Goal: Task Accomplishment & Management: Manage account settings

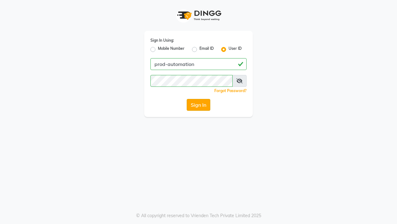
click at [199, 105] on button "Sign In" at bounding box center [199, 105] width 24 height 12
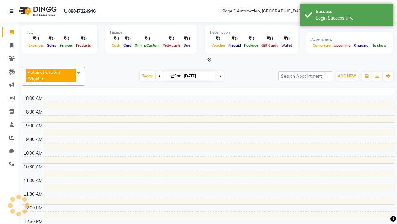
select select "en"
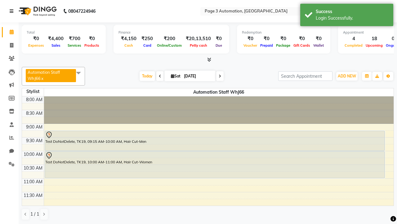
click at [13, 11] on icon at bounding box center [12, 11] width 4 height 4
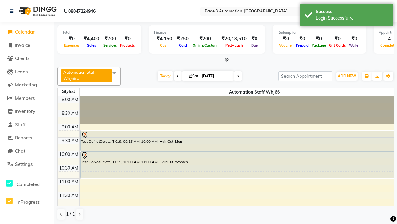
click at [27, 45] on span "Invoice" at bounding box center [22, 45] width 15 height 6
select select "service"
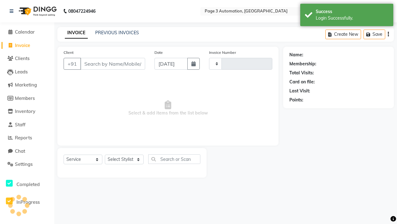
type input "10150"
select select "2774"
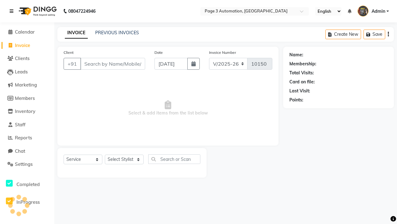
click at [13, 11] on icon at bounding box center [12, 11] width 4 height 4
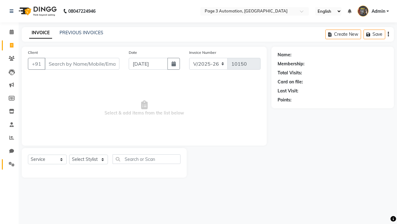
click at [9, 164] on icon at bounding box center [12, 163] width 6 height 5
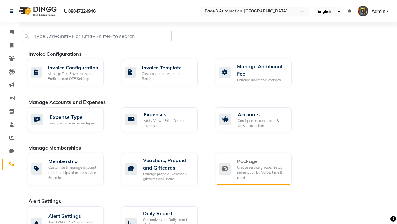
click at [262, 161] on div "Package" at bounding box center [262, 160] width 50 height 7
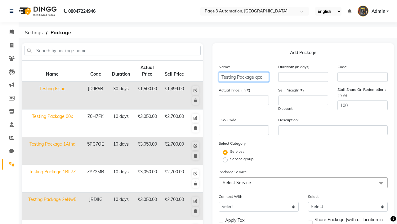
type input "Testing Package qcc"
type input "10"
type input "3050"
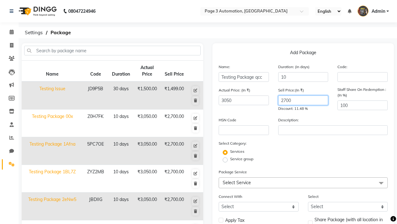
type input "2700"
click at [303, 182] on span "Select Service" at bounding box center [303, 182] width 169 height 11
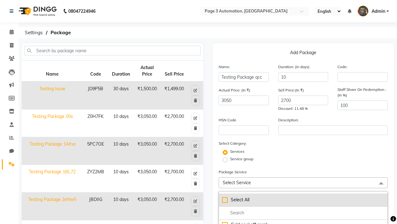
click at [303, 199] on div "Select All" at bounding box center [303, 199] width 162 height 7
checkbox input "true"
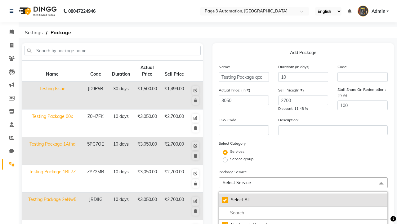
checkbox input "true"
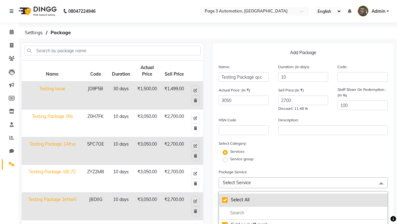
checkbox input "true"
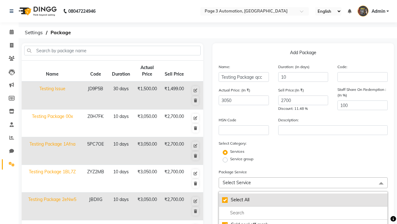
checkbox input "true"
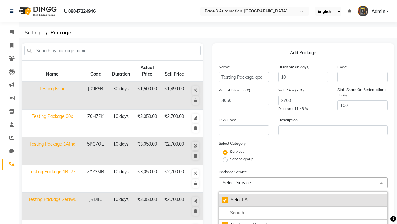
checkbox input "true"
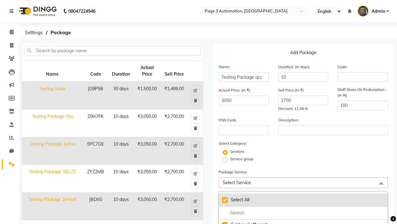
checkbox input "true"
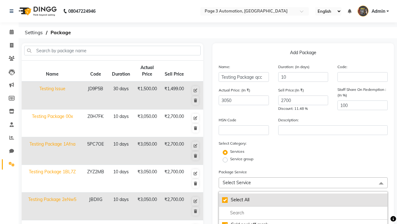
checkbox input "true"
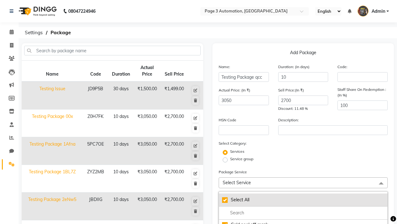
checkbox input "true"
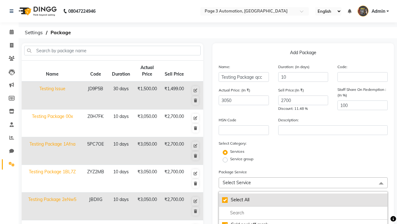
checkbox input "true"
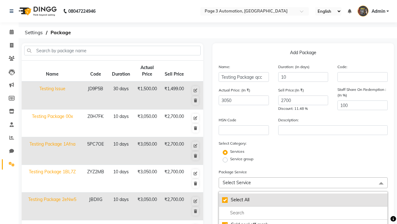
checkbox input "true"
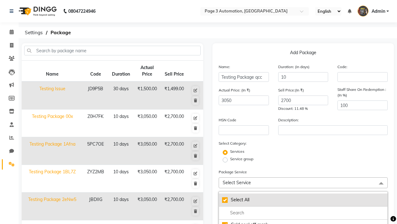
checkbox input "true"
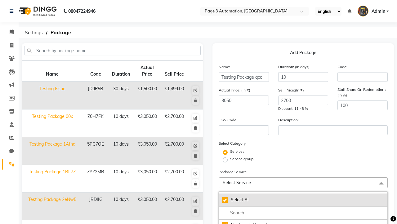
checkbox input "true"
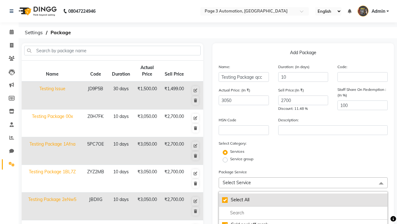
checkbox input "true"
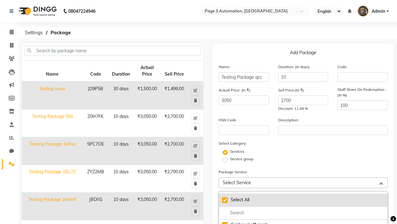
checkbox input "true"
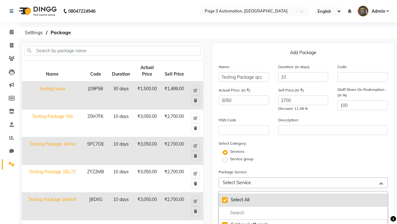
checkbox input "true"
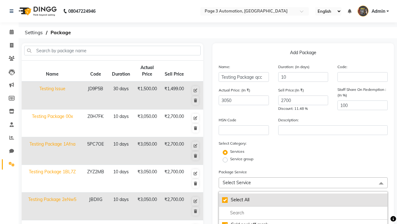
checkbox input "true"
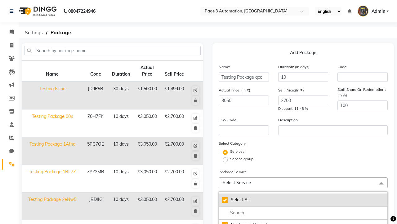
checkbox input "true"
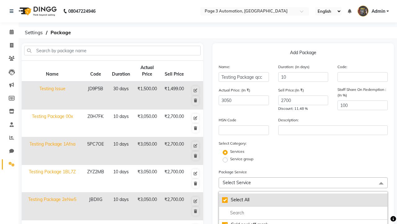
checkbox input "true"
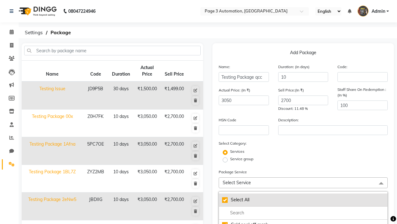
checkbox input "true"
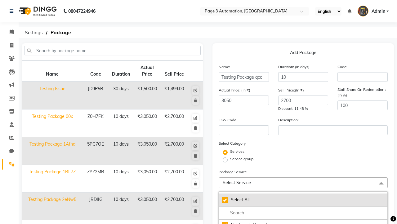
checkbox input "true"
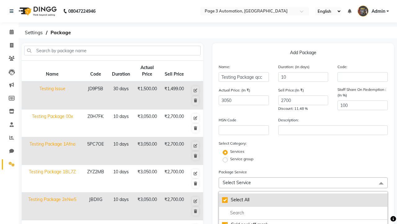
checkbox input "true"
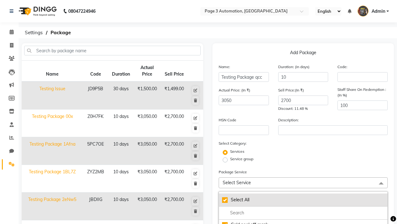
checkbox input "true"
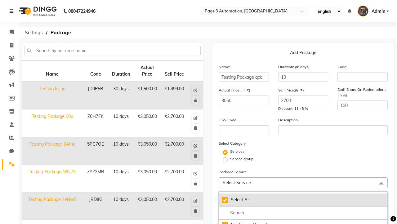
checkbox input "true"
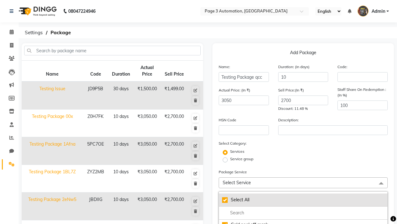
checkbox input "true"
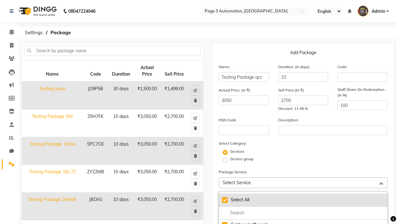
checkbox input "true"
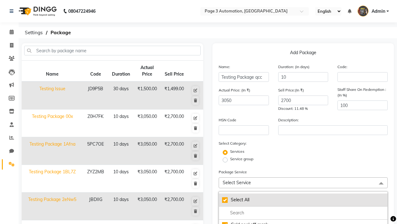
checkbox input "true"
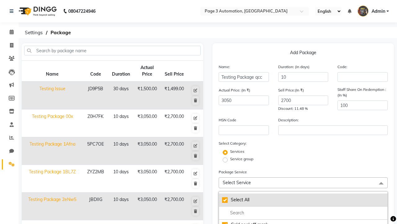
checkbox input "true"
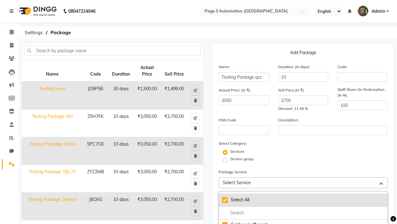
checkbox input "true"
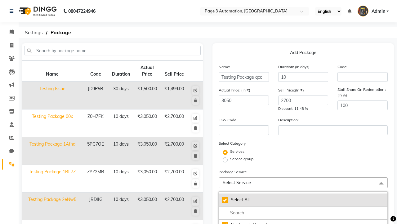
checkbox input "true"
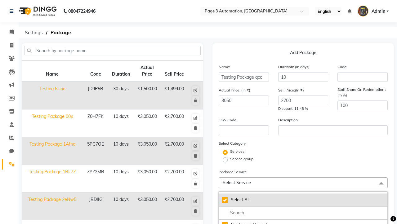
checkbox input "true"
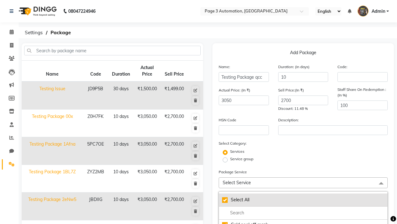
checkbox input "true"
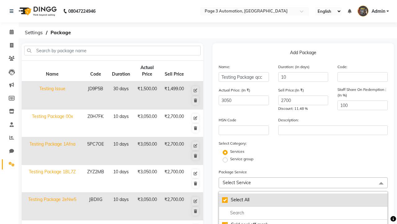
checkbox input "true"
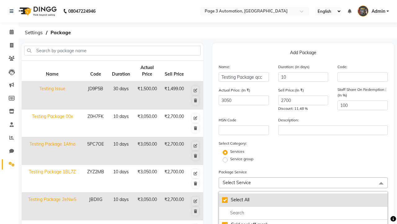
checkbox input "true"
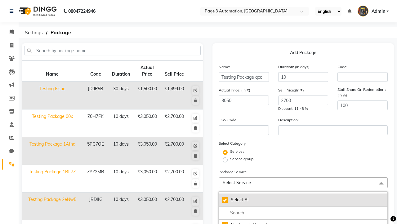
checkbox input "true"
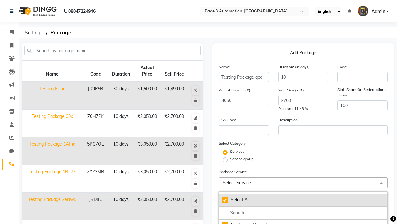
checkbox input "true"
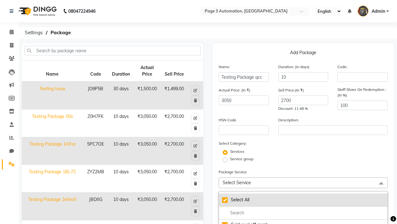
checkbox input "true"
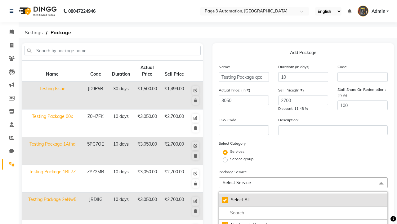
checkbox input "true"
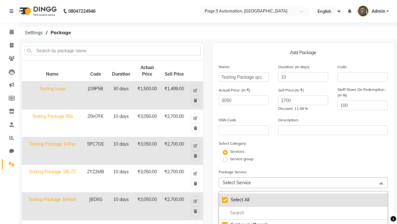
checkbox input "true"
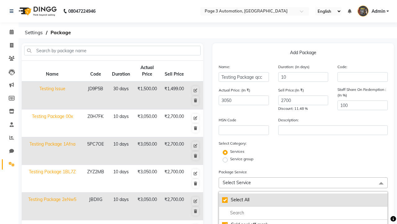
checkbox input "true"
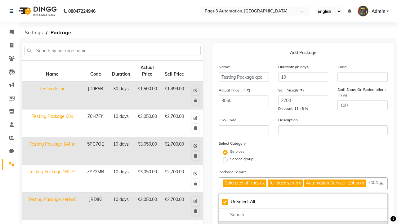
click at [303, 223] on div "Gold peel off mask" at bounding box center [303, 226] width 162 height 7
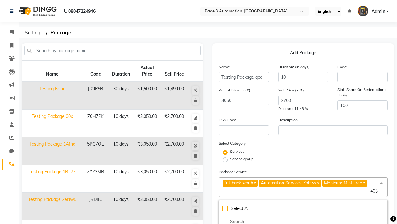
scroll to position [121, 0]
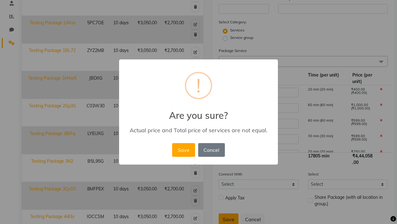
scroll to position [164, 0]
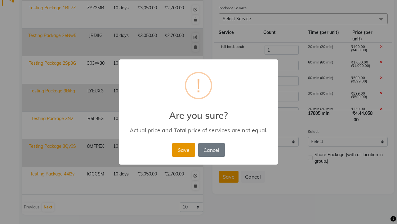
click at [183, 149] on button "Save" at bounding box center [183, 150] width 23 height 14
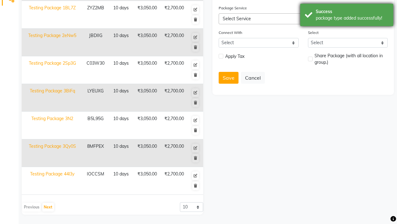
click at [347, 16] on div "package type added successfully!" at bounding box center [352, 18] width 73 height 7
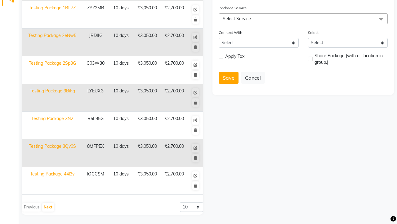
scroll to position [0, 0]
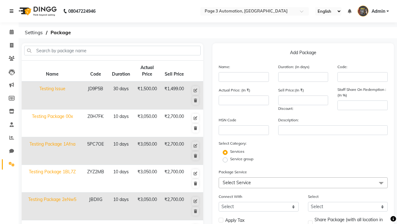
click at [13, 11] on icon at bounding box center [12, 11] width 4 height 4
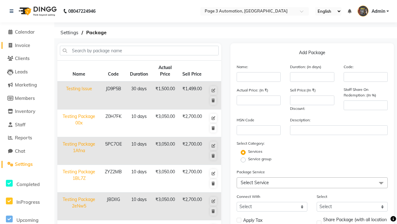
click at [27, 45] on span "Invoice" at bounding box center [22, 45] width 15 height 6
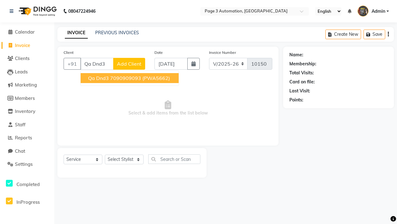
click at [130, 78] on ngb-highlight "7090909093" at bounding box center [125, 78] width 31 height 6
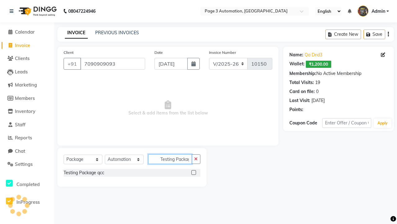
scroll to position [0, 3]
click at [194, 172] on label at bounding box center [194, 172] width 5 height 5
click at [194, 172] on input "checkbox" at bounding box center [194, 172] width 4 height 4
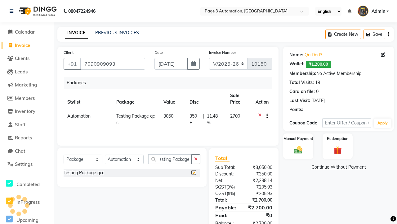
scroll to position [0, 0]
click at [298, 138] on label "Manual Payment" at bounding box center [298, 138] width 31 height 6
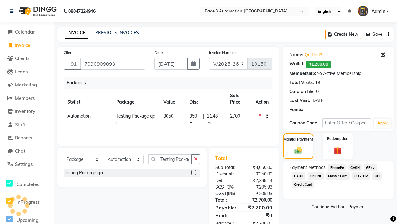
click at [355, 167] on span "CASH" at bounding box center [355, 167] width 13 height 7
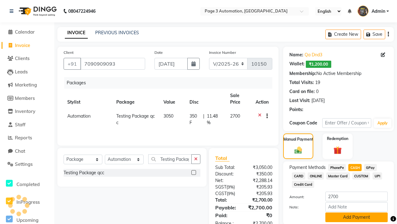
click at [357, 217] on button "Add Payment" at bounding box center [357, 217] width 62 height 10
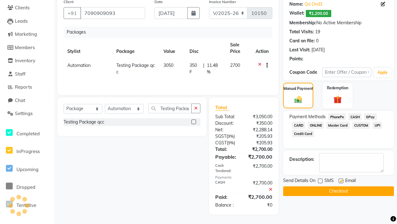
click at [341, 180] on label at bounding box center [341, 180] width 5 height 5
click at [341, 180] on input "checkbox" at bounding box center [341, 181] width 4 height 4
click at [339, 191] on button "Checkout" at bounding box center [338, 191] width 111 height 10
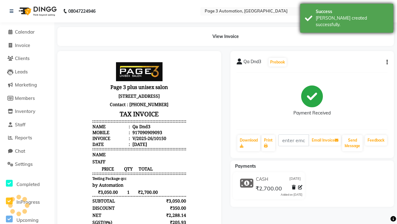
click at [347, 16] on div "[PERSON_NAME] created successfully." at bounding box center [352, 21] width 73 height 13
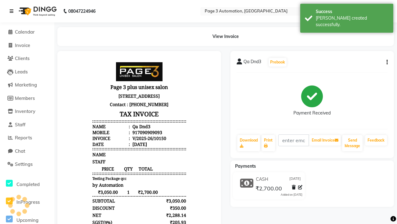
click at [13, 11] on icon at bounding box center [12, 11] width 4 height 4
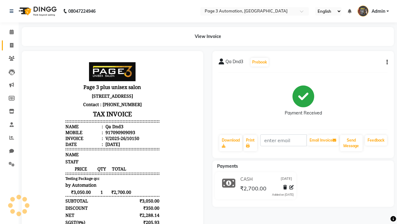
click at [9, 45] on span at bounding box center [11, 45] width 11 height 7
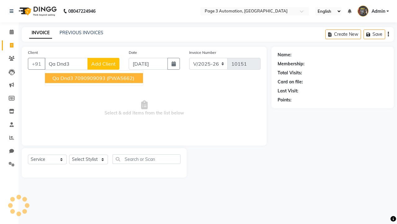
click at [95, 78] on ngb-highlight "7090909093" at bounding box center [90, 78] width 31 height 6
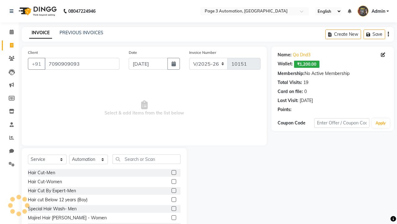
click at [174, 190] on label at bounding box center [174, 190] width 5 height 5
click at [174, 190] on input "checkbox" at bounding box center [174, 190] width 4 height 4
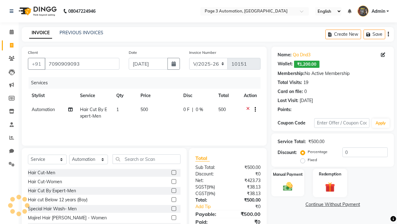
click at [330, 174] on label "Redemption" at bounding box center [330, 174] width 22 height 6
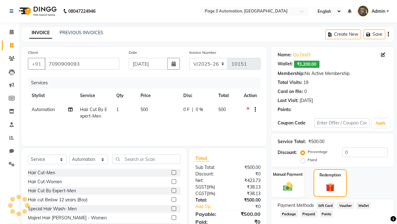
click at [289, 213] on span "Package" at bounding box center [289, 213] width 18 height 7
click at [373, 11] on span "Admin" at bounding box center [379, 11] width 14 height 7
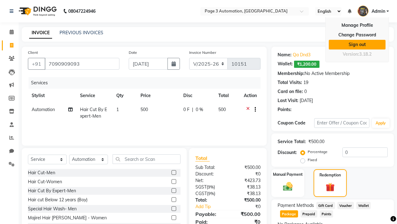
click at [357, 44] on link "Sign out" at bounding box center [357, 45] width 57 height 10
